Goal: Transaction & Acquisition: Purchase product/service

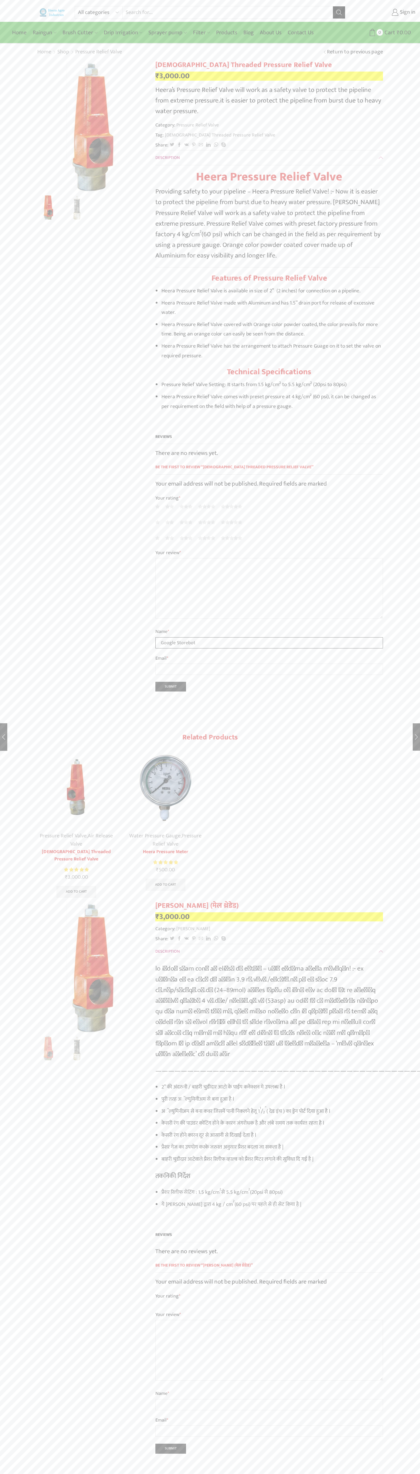
type input "Google Storebot"
click at [389, 32] on span "Cart" at bounding box center [389, 33] width 12 height 8
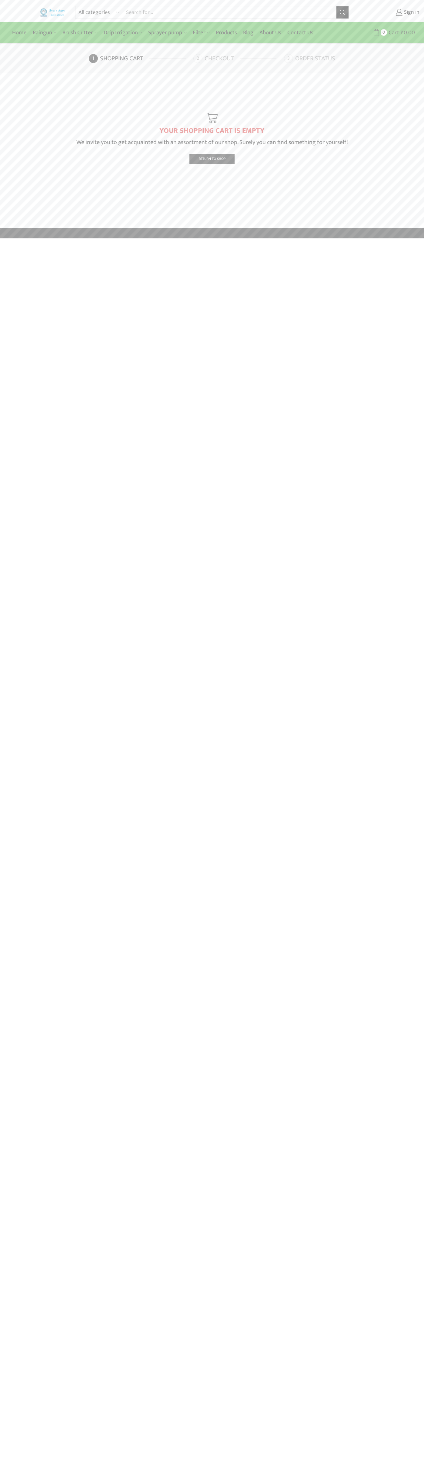
click at [238, 59] on link "Checkout" at bounding box center [238, 58] width 89 height 9
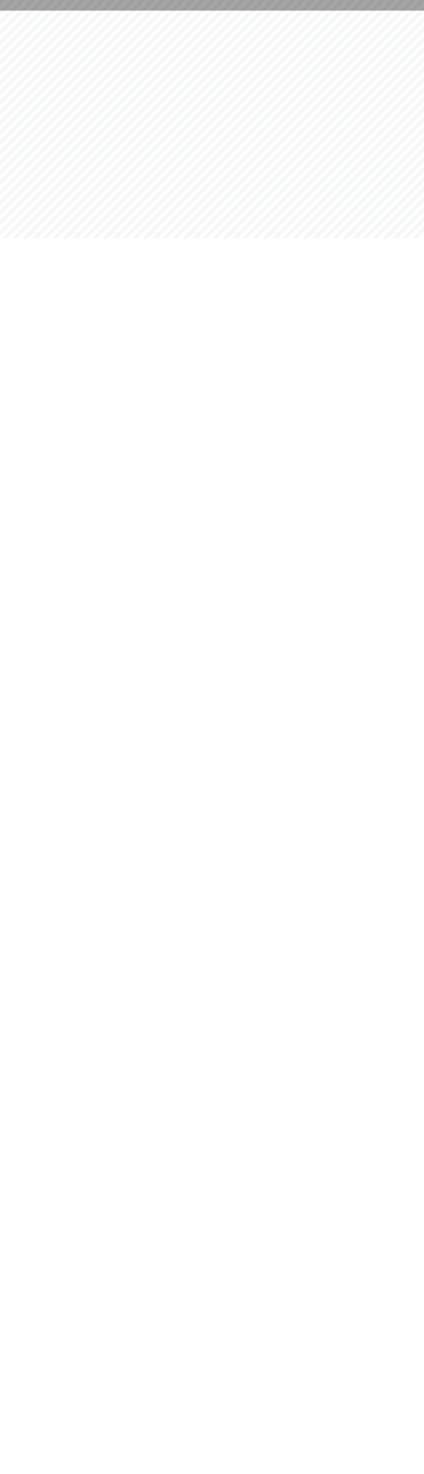
click at [1, 4] on div at bounding box center [212, 5] width 424 height 11
click at [400, 11] on html at bounding box center [212, 5] width 424 height 11
click at [257, 11] on html at bounding box center [212, 5] width 424 height 11
click at [20, 11] on html at bounding box center [212, 5] width 424 height 11
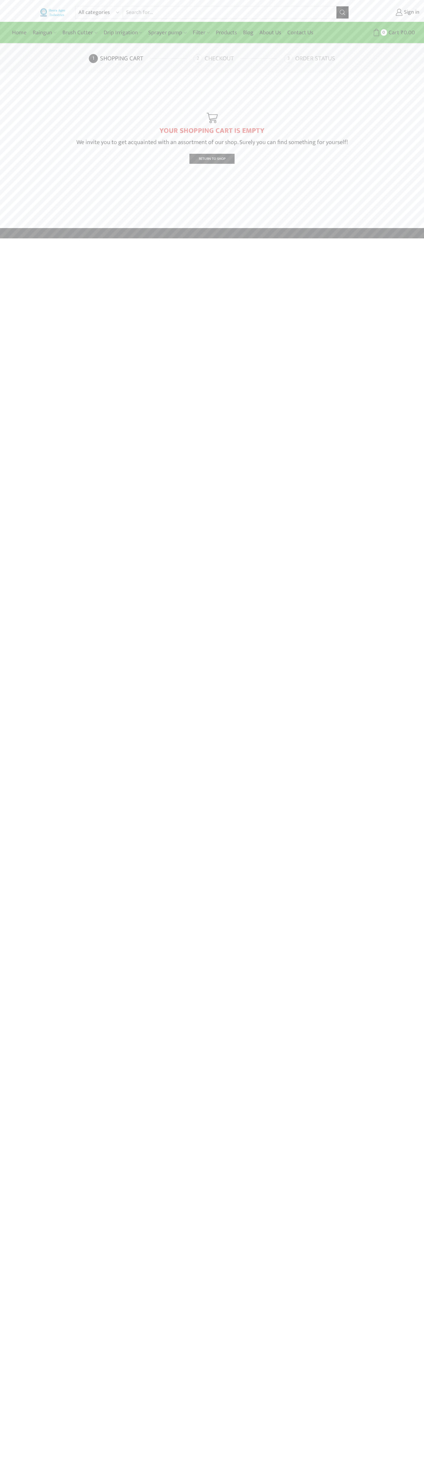
click at [238, 59] on link "Checkout" at bounding box center [238, 58] width 89 height 9
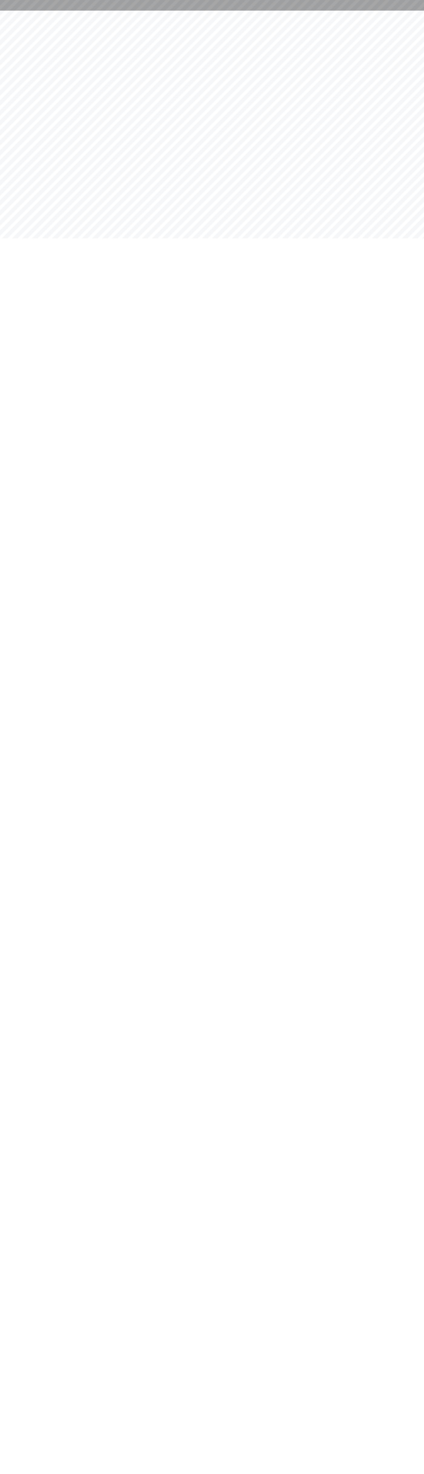
click at [227, 11] on html at bounding box center [212, 5] width 424 height 11
click at [422, 11] on html at bounding box center [212, 5] width 424 height 11
click at [274, 11] on html at bounding box center [212, 5] width 424 height 11
click at [2, 11] on html at bounding box center [212, 5] width 424 height 11
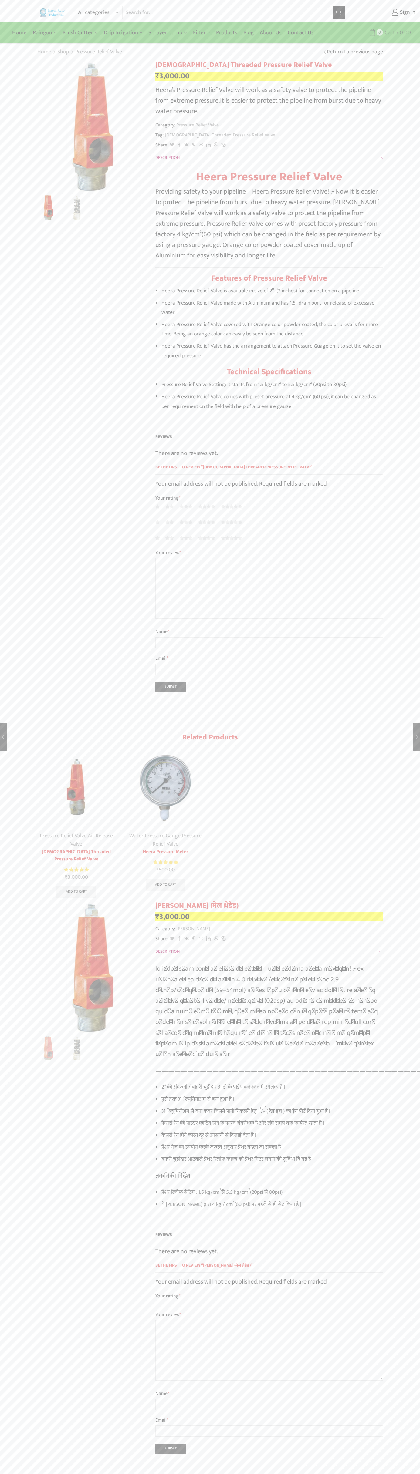
click at [389, 32] on span "Cart" at bounding box center [389, 33] width 12 height 8
